Goal: Obtain resource: Obtain resource

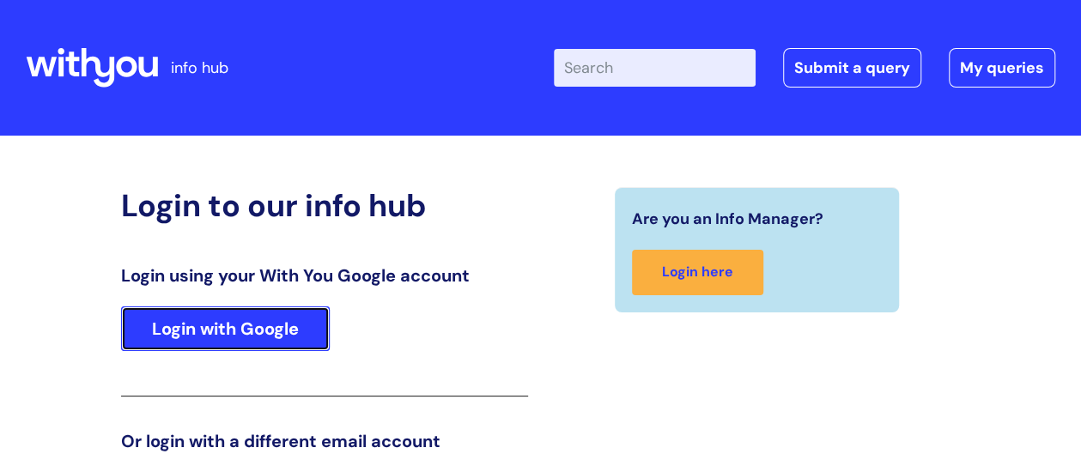
click at [249, 329] on link "Login with Google" at bounding box center [225, 329] width 209 height 45
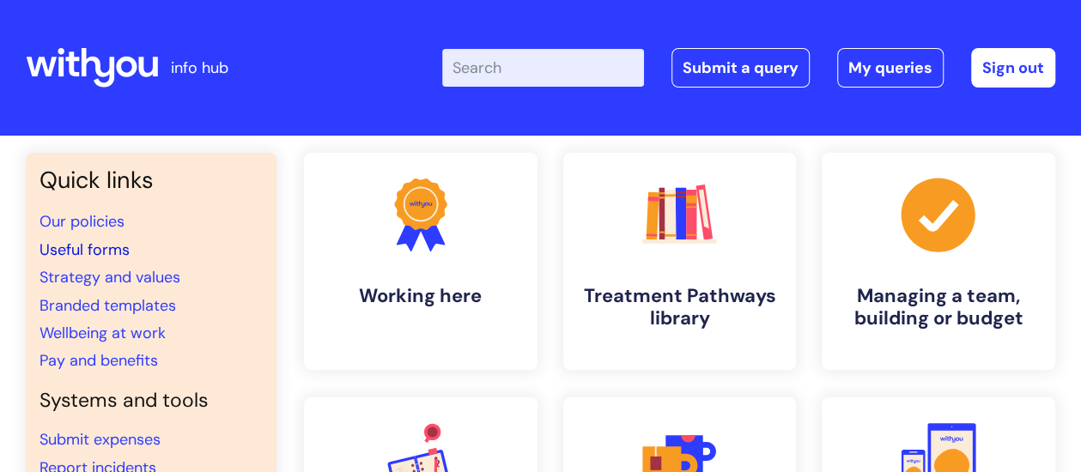
click at [79, 246] on link "Useful forms" at bounding box center [85, 250] width 90 height 21
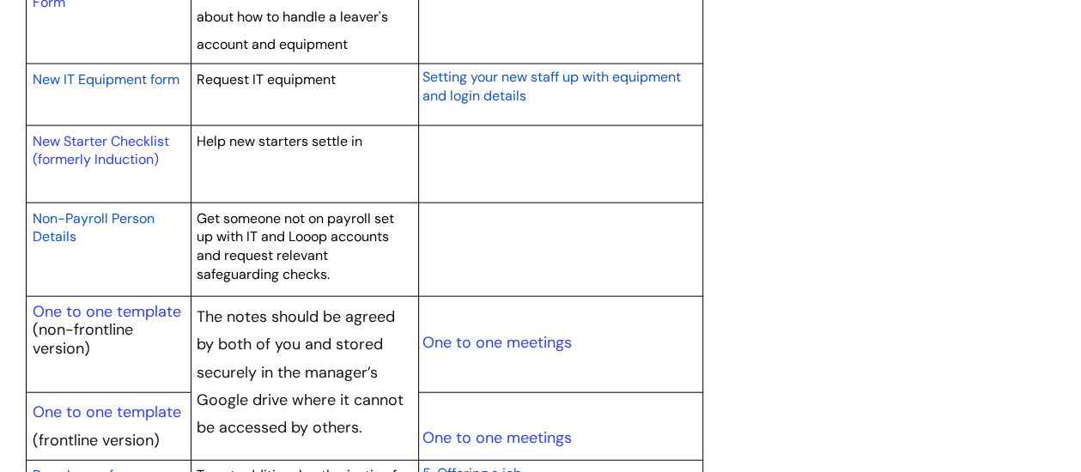
scroll to position [1889, 0]
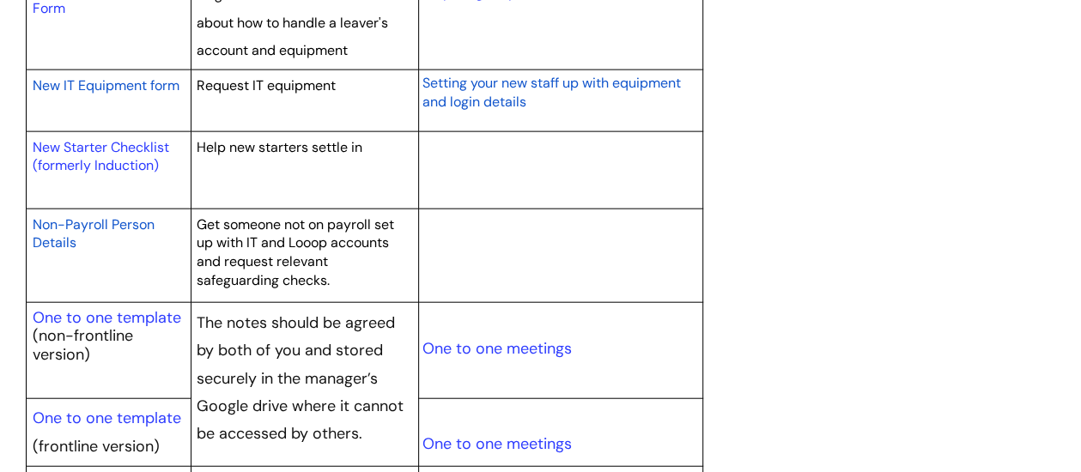
click at [81, 230] on p "Non-Payroll Person Details" at bounding box center [109, 234] width 152 height 37
click at [78, 218] on span "Non-Payroll Person Details" at bounding box center [94, 234] width 122 height 37
